Goal: Find specific page/section

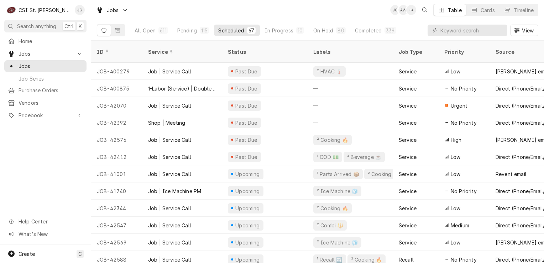
click at [458, 38] on div "View" at bounding box center [483, 30] width 111 height 20
click at [460, 34] on input "Dynamic Content Wrapper" at bounding box center [472, 30] width 63 height 11
type input "install"
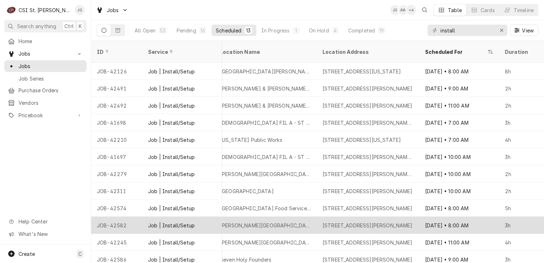
scroll to position [0, 554]
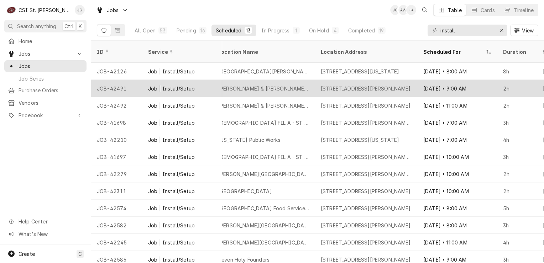
click at [395, 85] on div "[STREET_ADDRESS][PERSON_NAME]" at bounding box center [366, 88] width 90 height 7
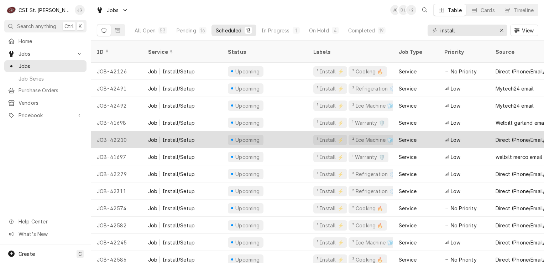
click at [286, 135] on div "Upcoming" at bounding box center [264, 139] width 85 height 17
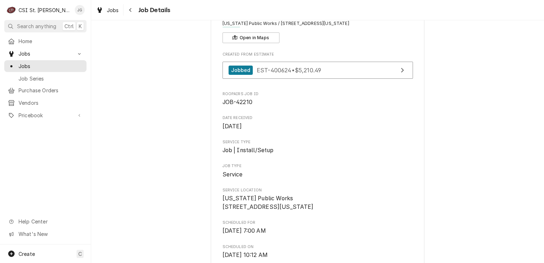
scroll to position [36, 0]
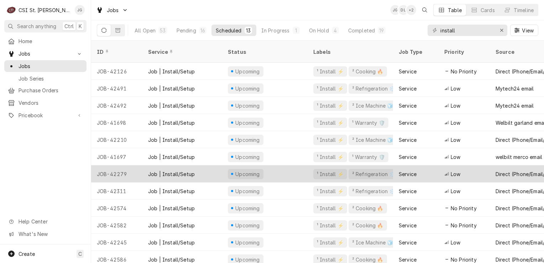
click at [110, 167] on div "JOB-42279" at bounding box center [116, 173] width 51 height 17
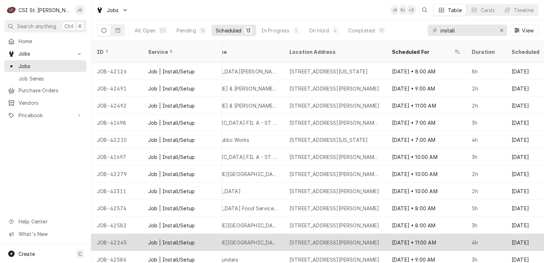
scroll to position [0, 584]
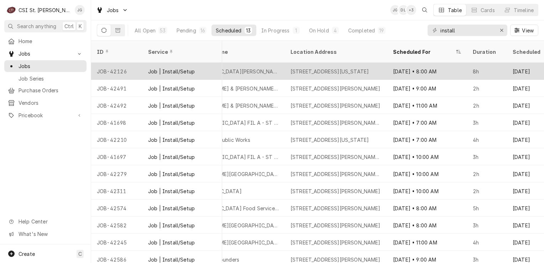
click at [356, 68] on div "[STREET_ADDRESS][US_STATE]" at bounding box center [330, 71] width 78 height 7
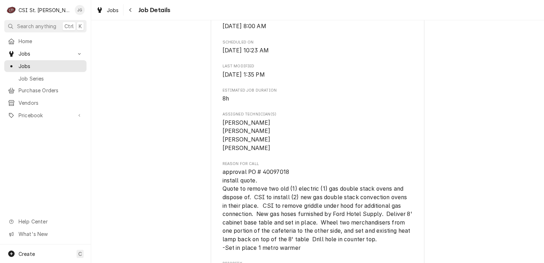
scroll to position [249, 0]
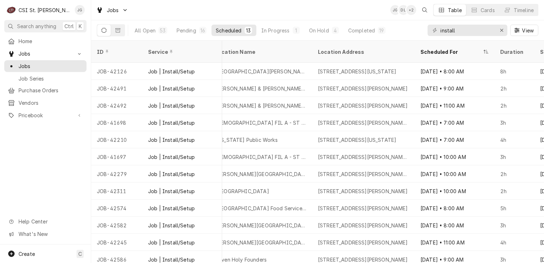
scroll to position [0, 486]
